Goal: Check status

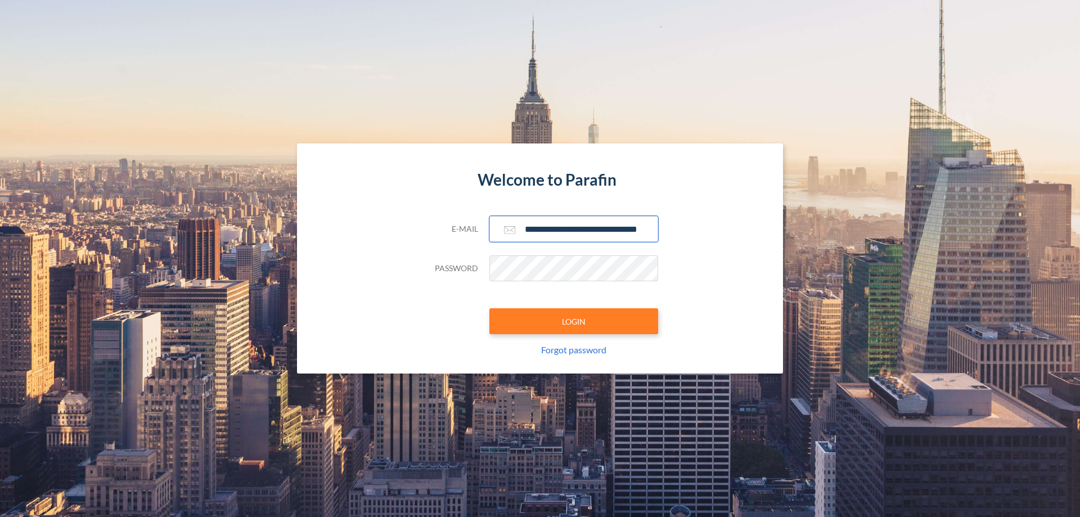
type input "**********"
click at [574, 321] on button "LOGIN" at bounding box center [574, 321] width 169 height 26
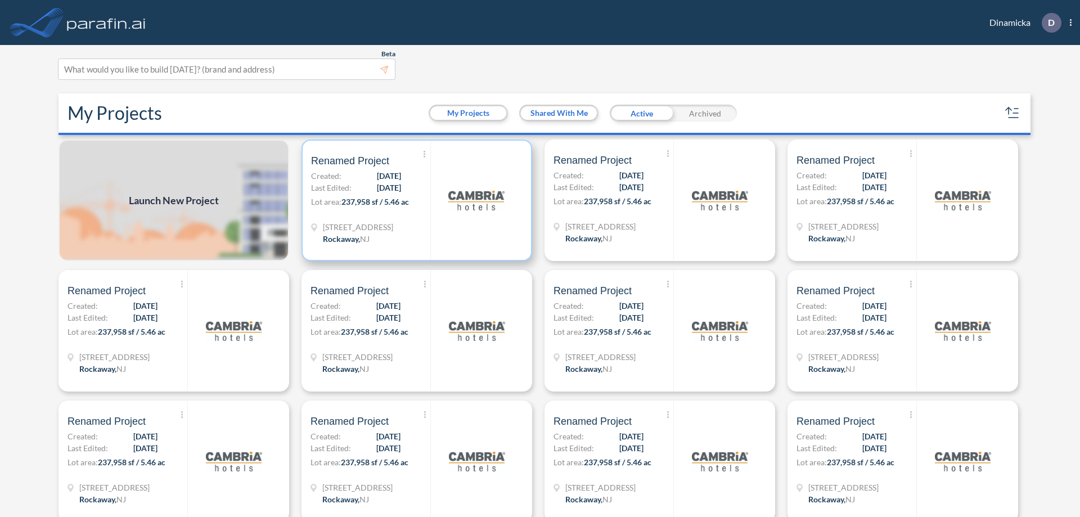
scroll to position [3, 0]
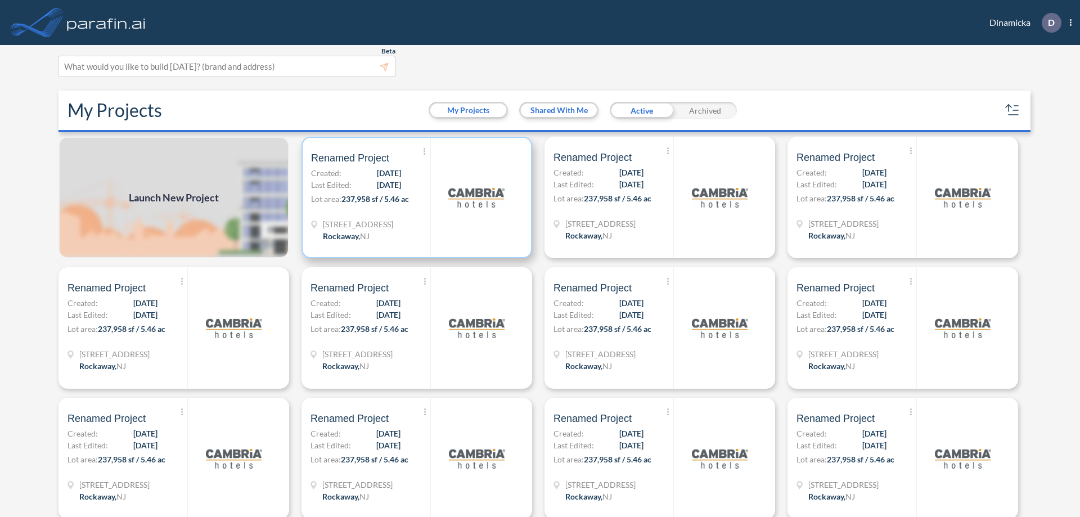
click at [415, 197] on p "Lot area: 237,958 sf / 5.46 ac" at bounding box center [370, 201] width 119 height 16
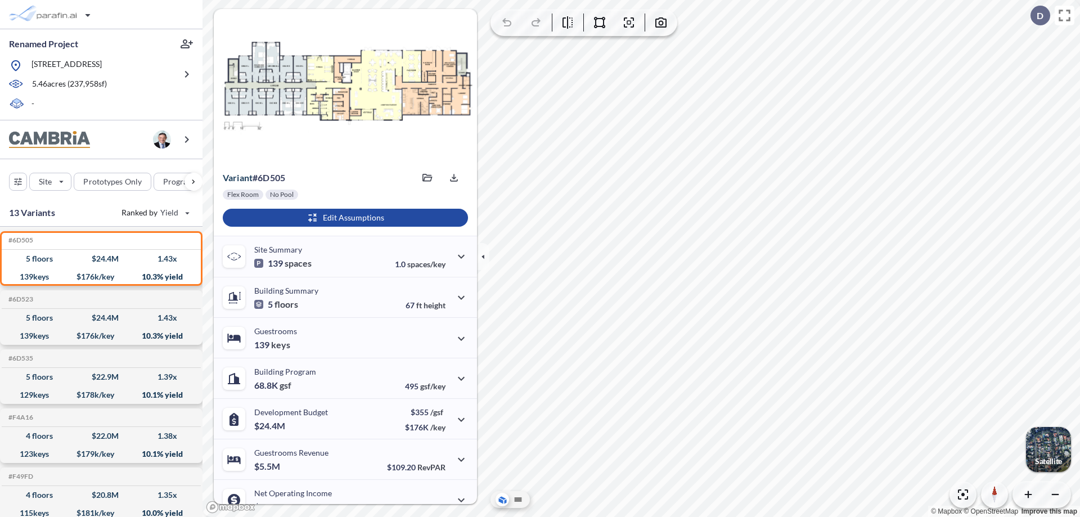
scroll to position [57, 0]
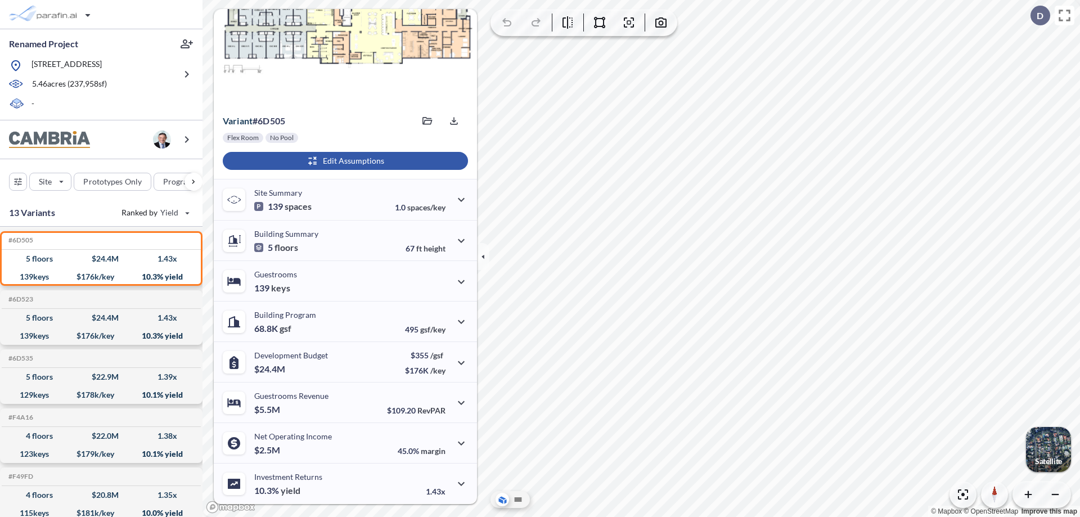
click at [344, 161] on div "button" at bounding box center [345, 161] width 245 height 18
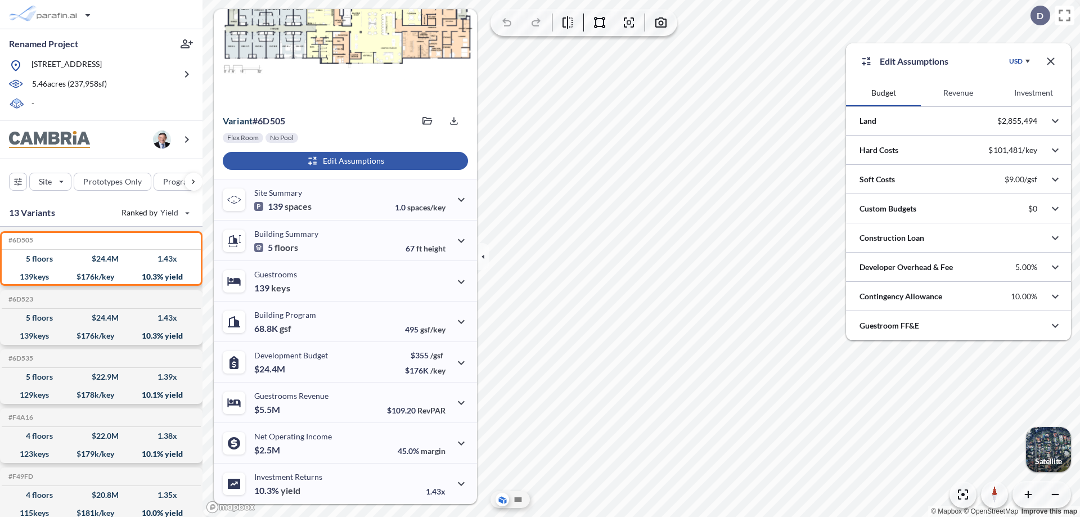
click at [958, 93] on button "Revenue" at bounding box center [958, 92] width 75 height 27
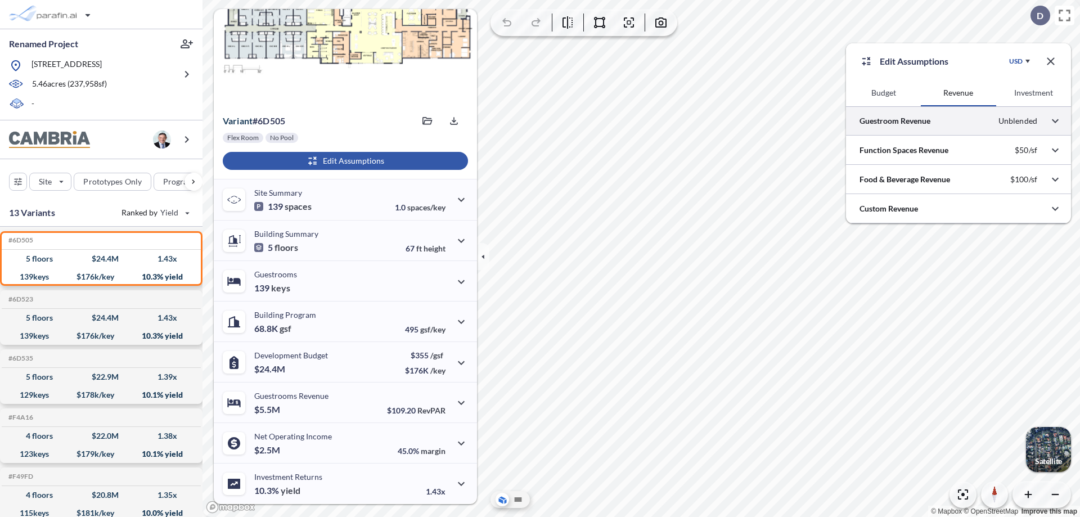
click at [959, 121] on div at bounding box center [958, 120] width 225 height 29
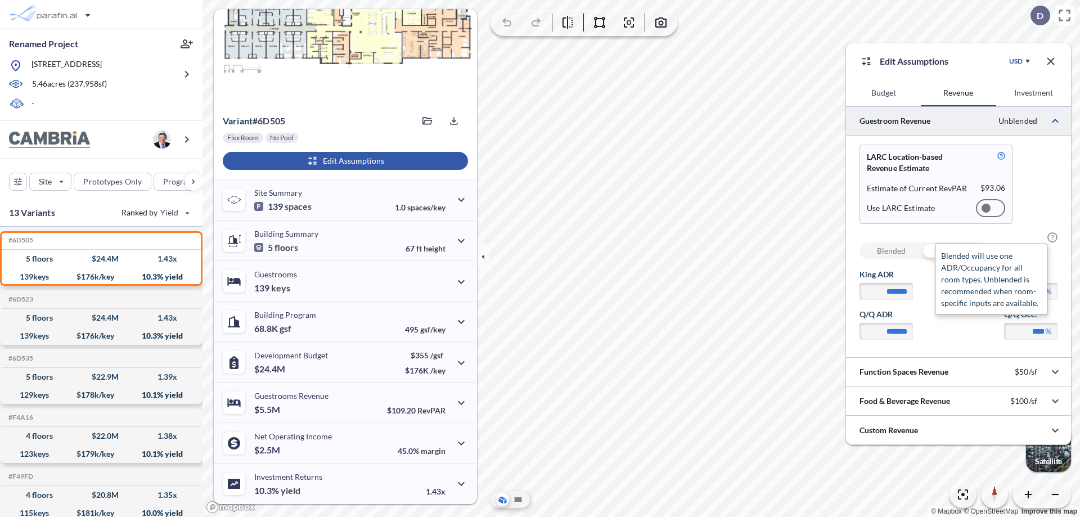
click at [1053, 237] on span "?" at bounding box center [1053, 237] width 10 height 10
